Goal: Transaction & Acquisition: Obtain resource

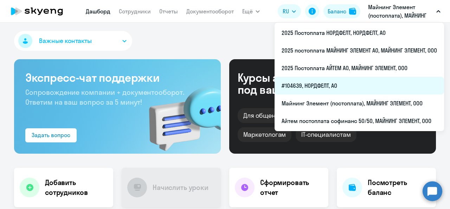
click at [357, 87] on li "#104639, НОРДФЕЛТ, АО" at bounding box center [360, 86] width 170 height 18
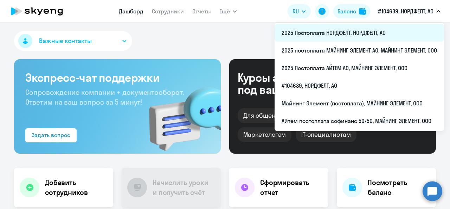
click at [395, 29] on li "2025 Постоплата НОРДФЕЛТ, НОРДФЕЛТ, АО" at bounding box center [360, 33] width 170 height 18
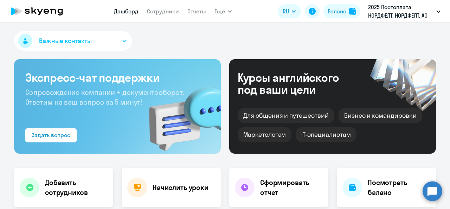
click at [126, 45] on button "Важные контакты" at bounding box center [73, 41] width 118 height 20
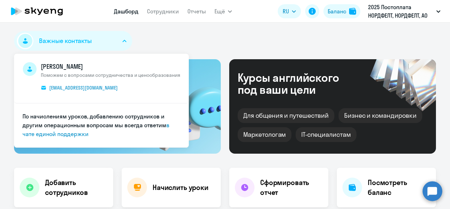
click at [156, 34] on div "Важные контакты [PERSON_NAME] Поможем с вопросами сотрудничества и ценообразова…" at bounding box center [225, 42] width 422 height 23
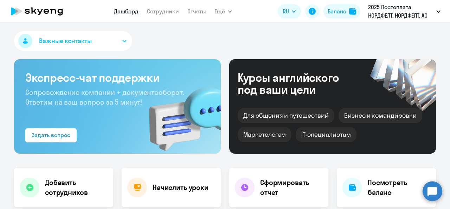
click at [185, 7] on nav "Дашборд Сотрудники Отчеты" at bounding box center [160, 11] width 92 height 14
click at [194, 13] on link "Отчеты" at bounding box center [197, 11] width 19 height 7
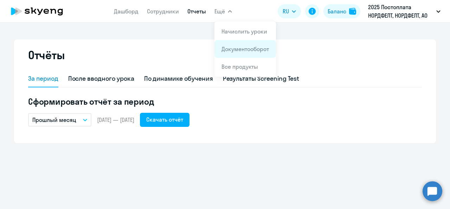
click at [241, 48] on link "Документооборот" at bounding box center [246, 48] width 48 height 7
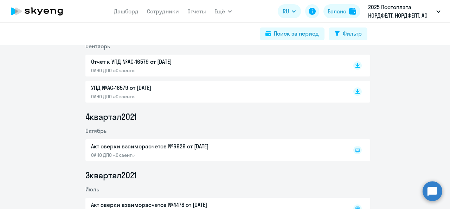
scroll to position [211, 0]
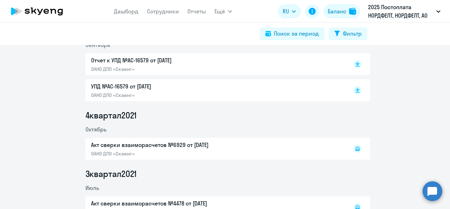
click at [108, 69] on p "ОАНО ДПО «Скаенг»" at bounding box center [165, 69] width 148 height 6
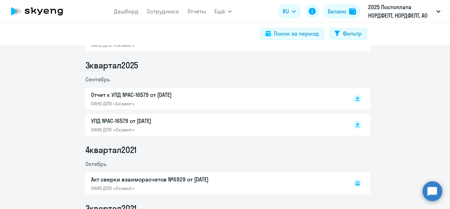
scroll to position [176, 0]
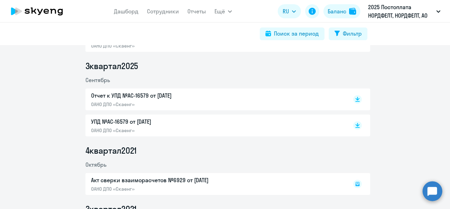
click at [114, 102] on p "ОАНО ДПО «Скаенг»" at bounding box center [165, 104] width 148 height 6
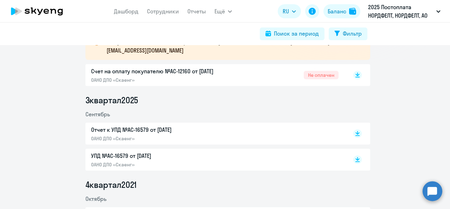
scroll to position [141, 0]
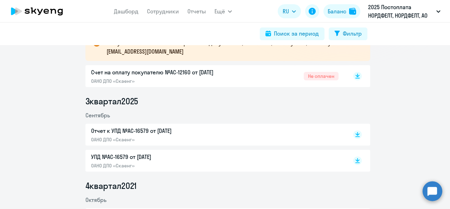
click at [126, 73] on p "Счет на оплату покупателю №AC-12160 от [DATE]" at bounding box center [165, 72] width 148 height 8
